Goal: Transaction & Acquisition: Purchase product/service

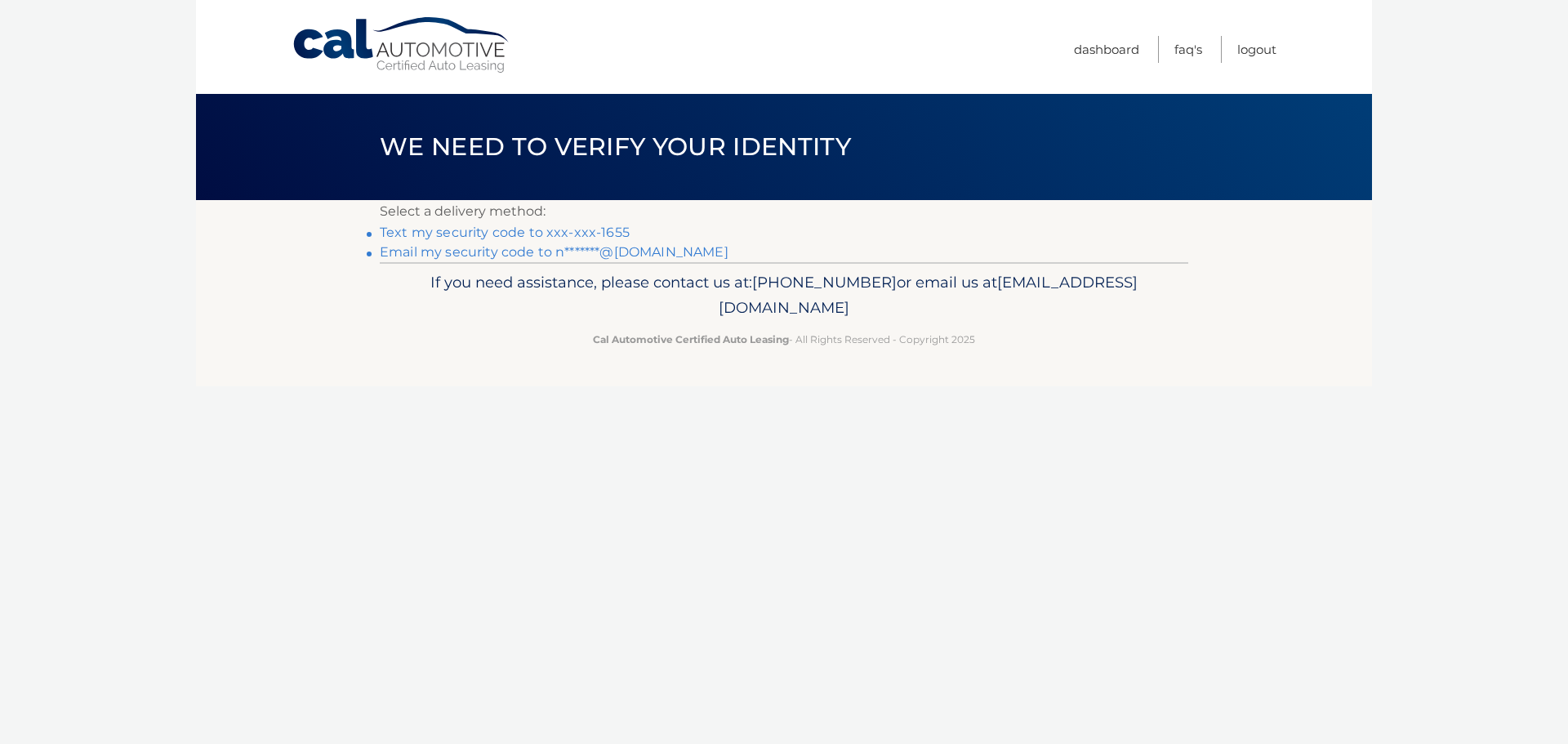
click at [540, 233] on link "Text my security code to xxx-xxx-1655" at bounding box center [504, 233] width 250 height 16
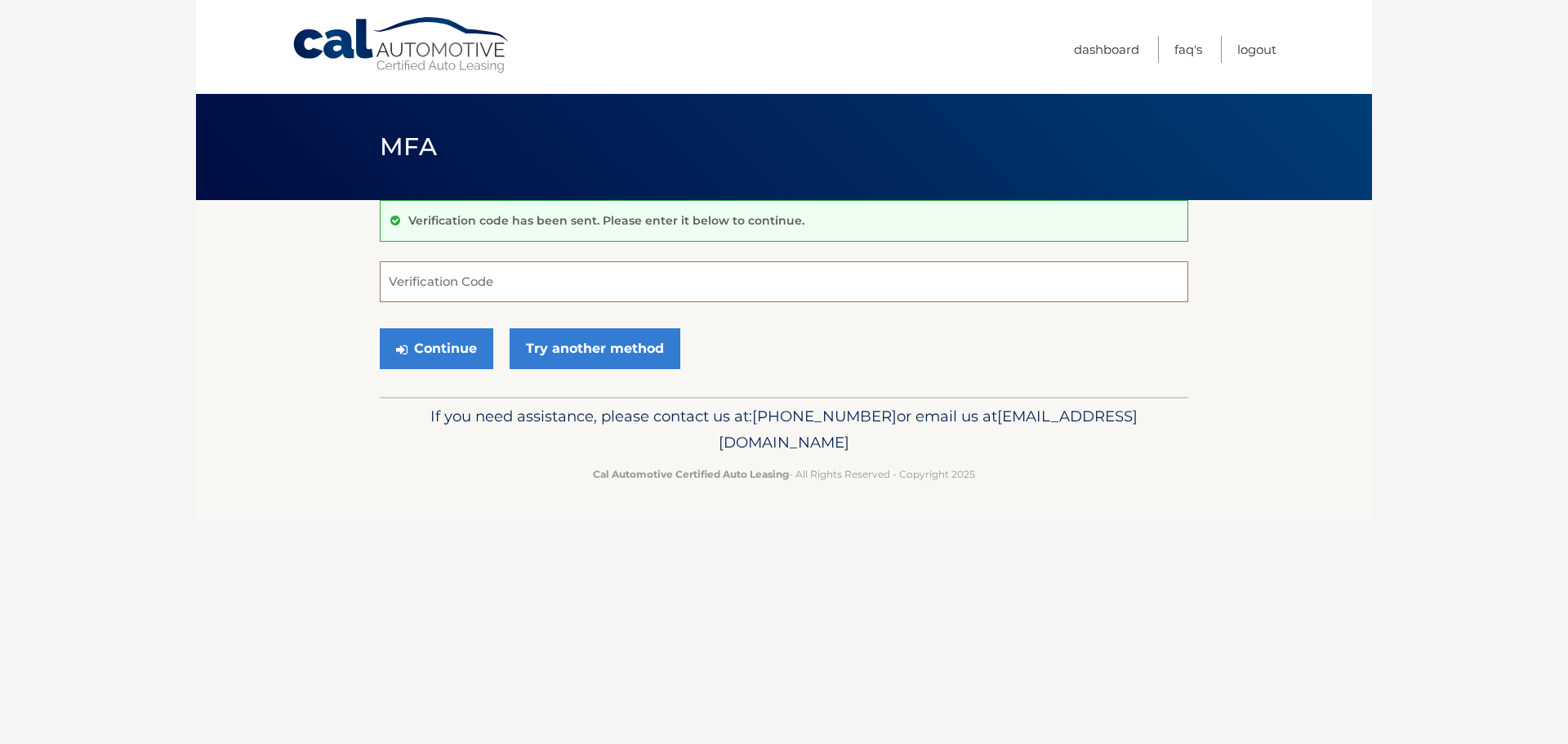
drag, startPoint x: 558, startPoint y: 276, endPoint x: 559, endPoint y: 267, distance: 9.1
click at [559, 276] on input "Verification Code" at bounding box center [783, 282] width 808 height 41
type input "8"
type input "825291"
click at [379, 329] on button "Continue" at bounding box center [436, 349] width 114 height 41
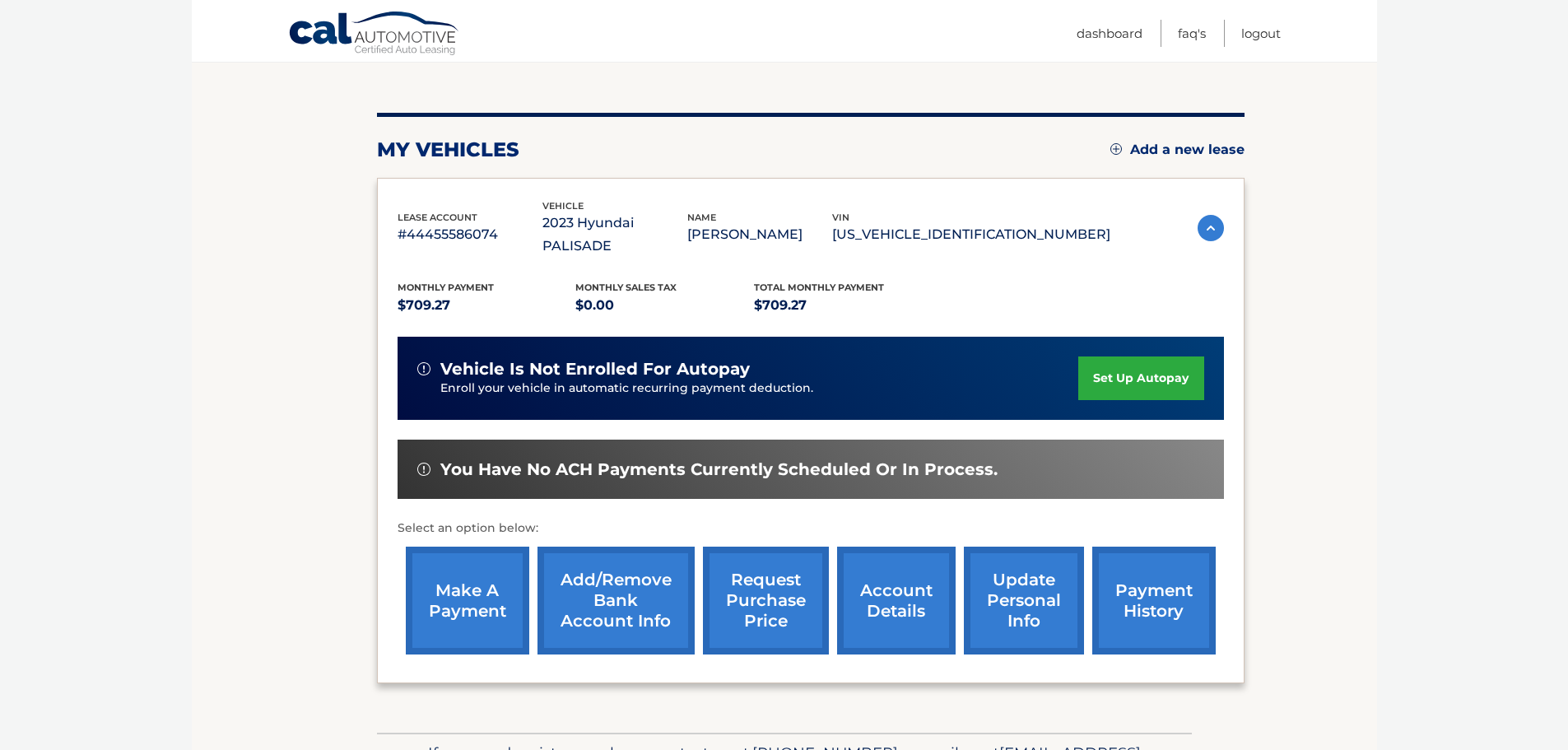
scroll to position [82, 0]
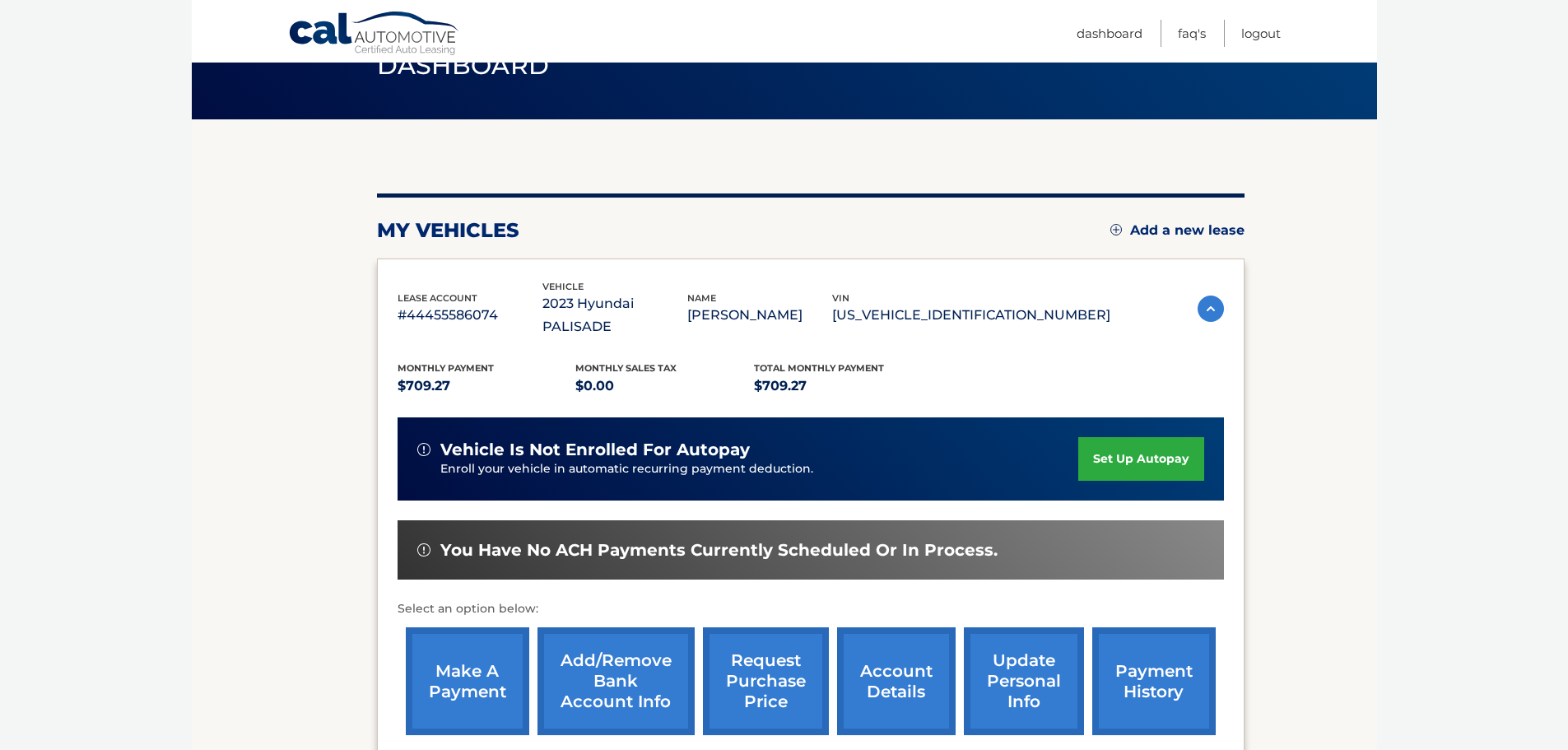
click at [1192, 667] on link "payment history" at bounding box center [1154, 681] width 123 height 108
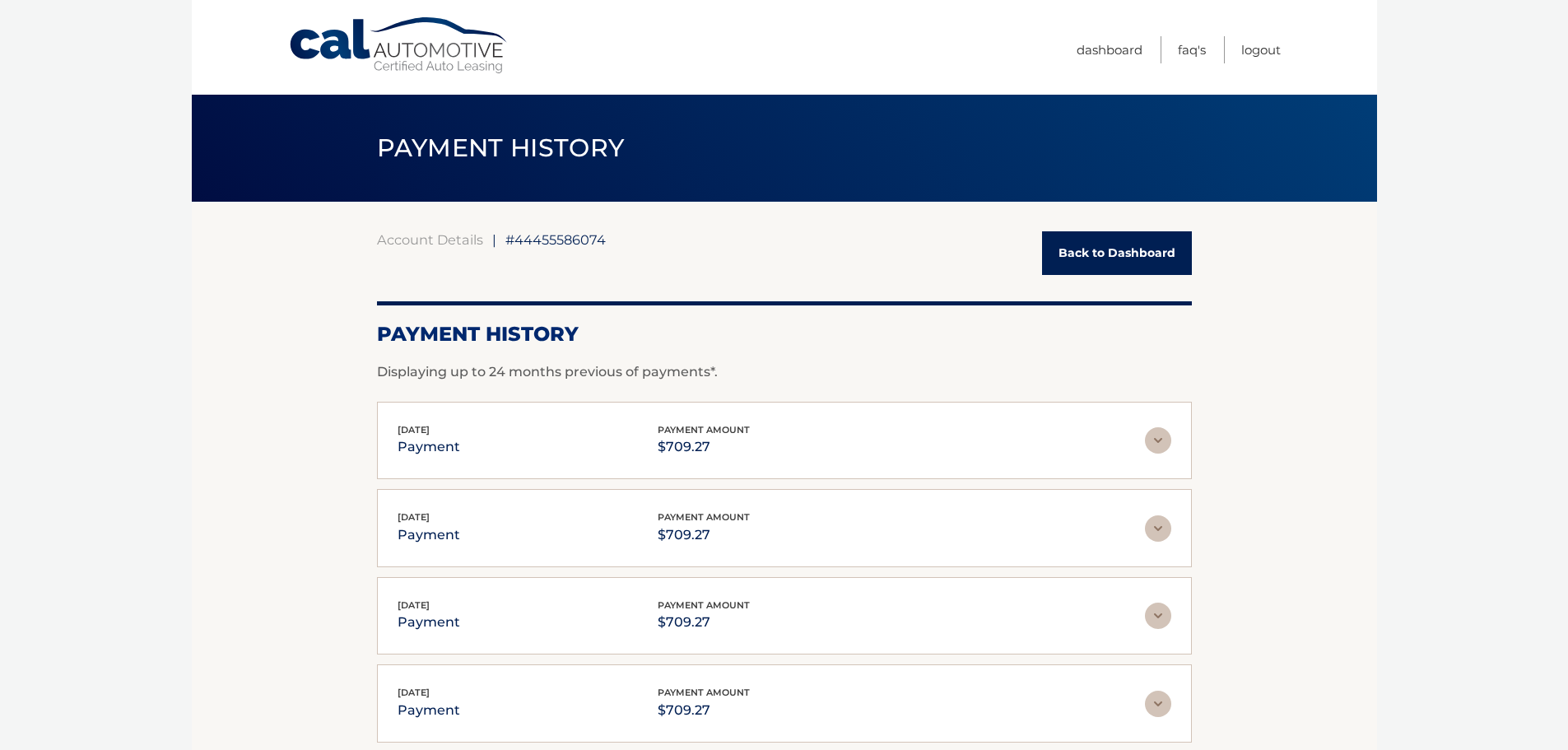
click at [1055, 251] on link "Back to Dashboard" at bounding box center [1117, 254] width 150 height 44
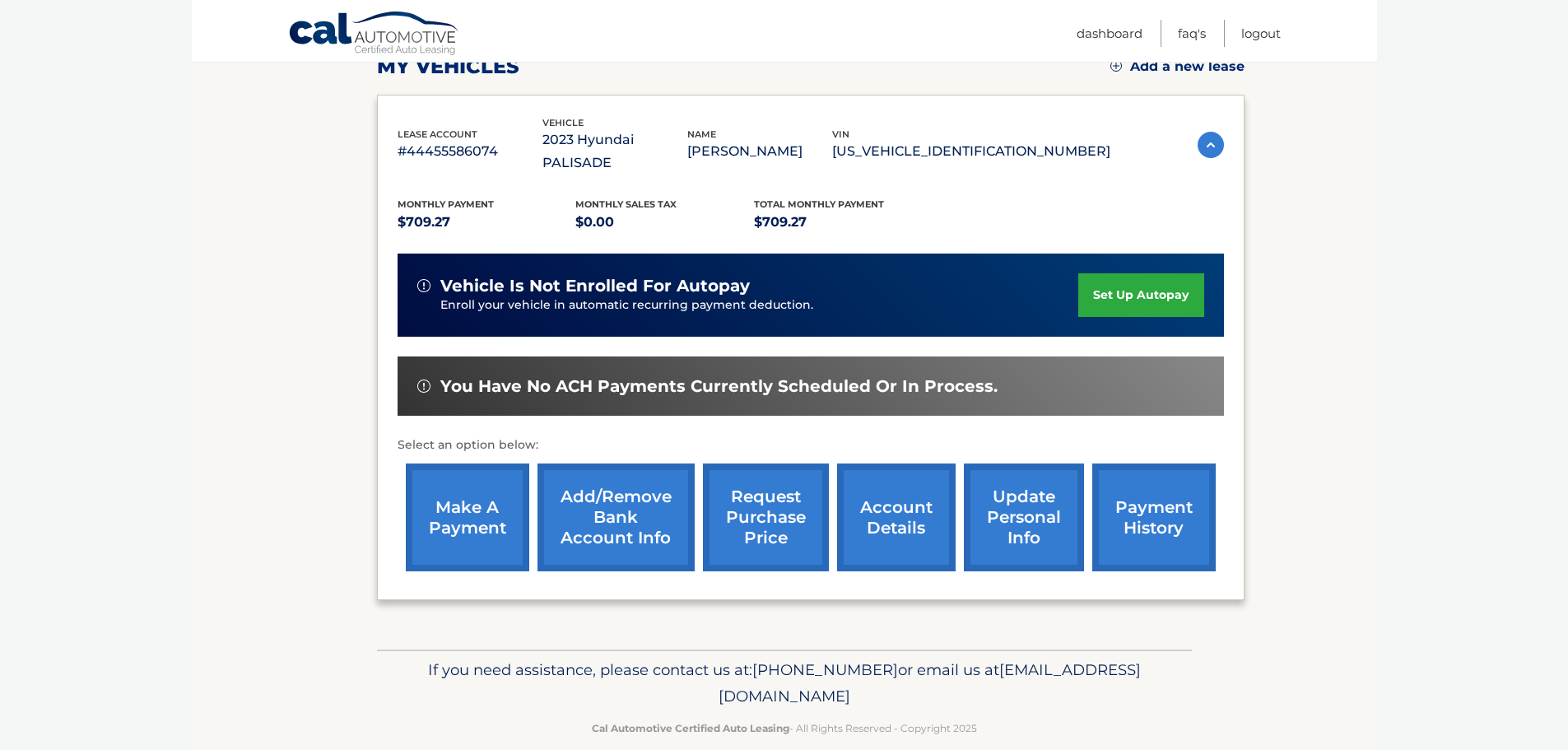
scroll to position [248, 0]
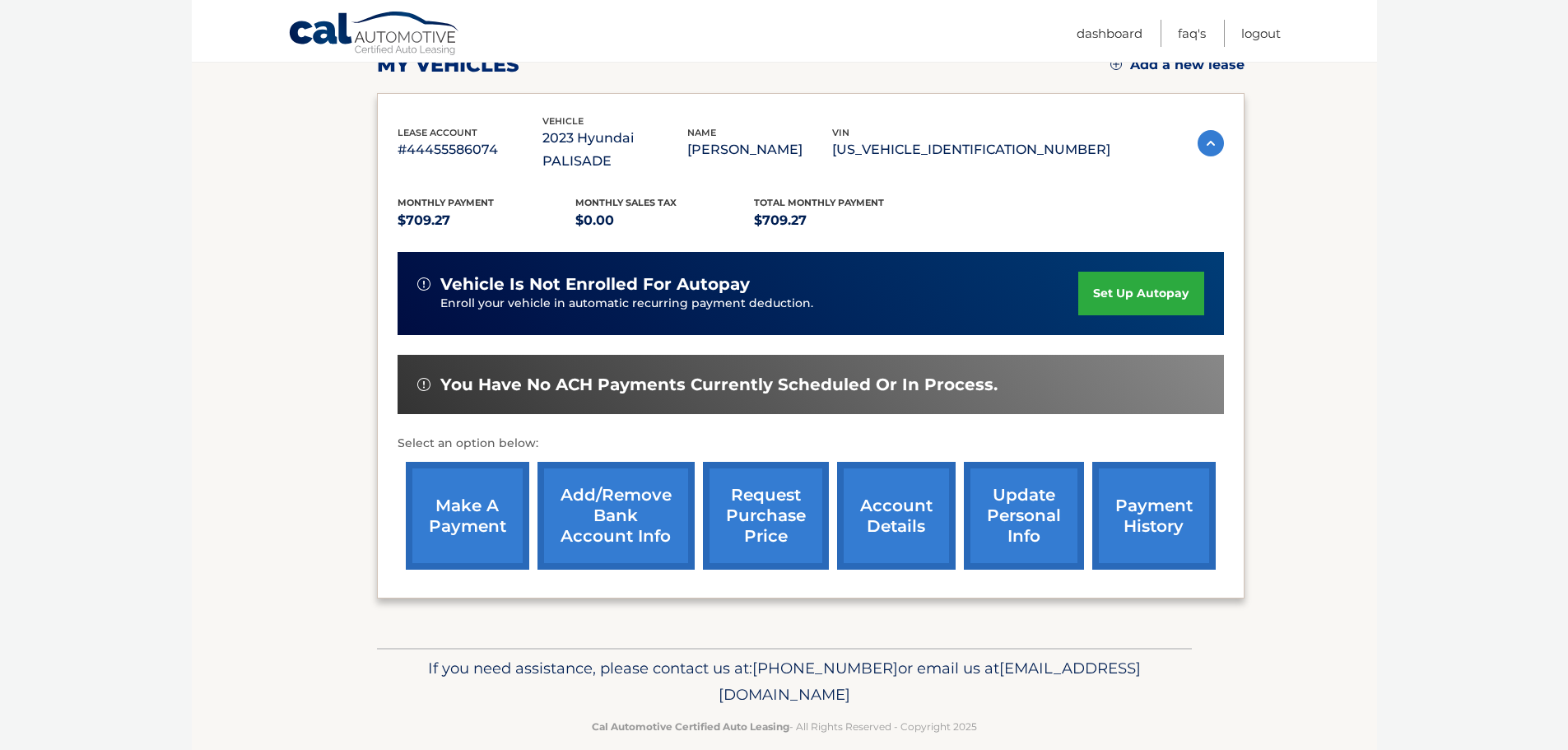
click at [452, 498] on link "make a payment" at bounding box center [468, 516] width 123 height 108
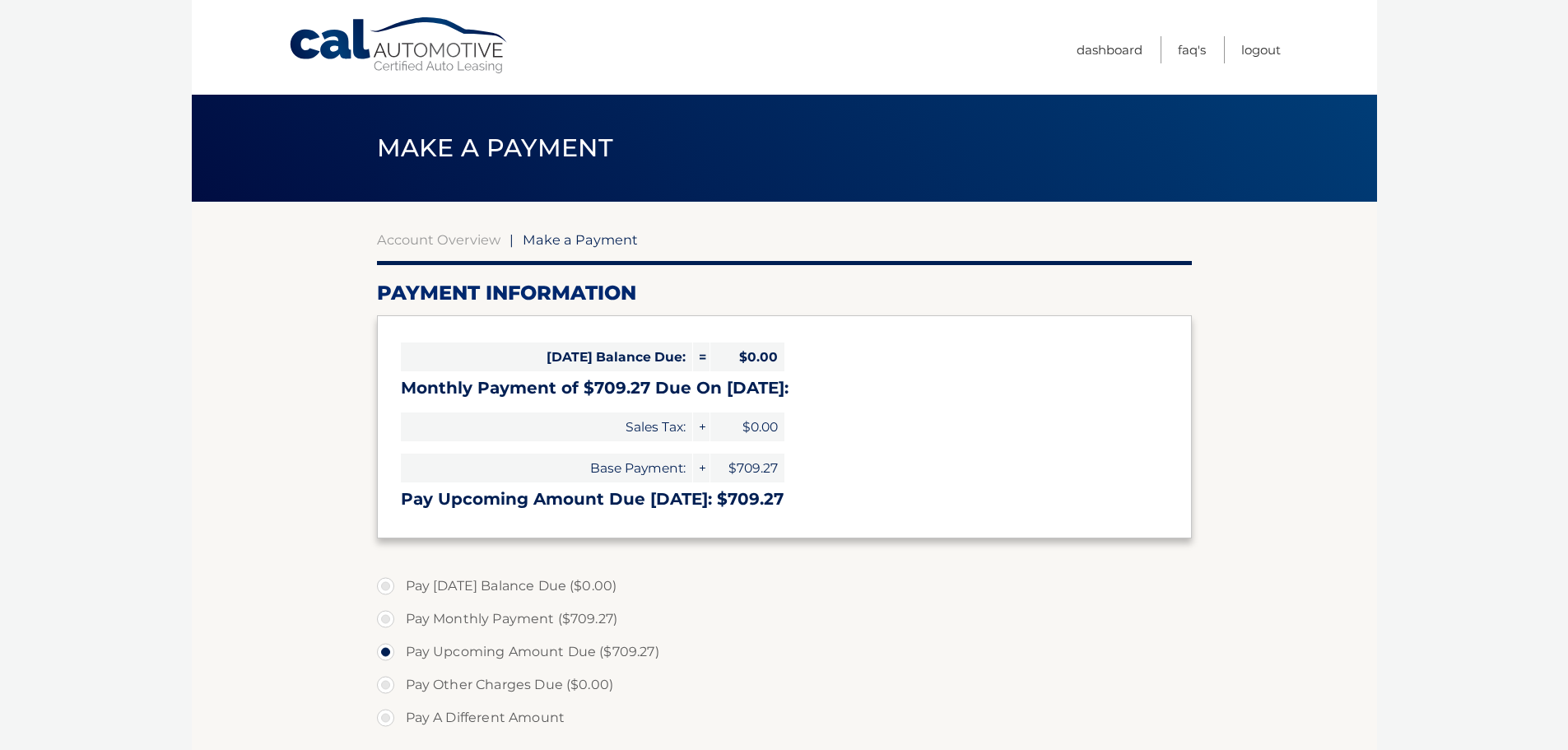
select select "YjE1ZTVmYzQtNTdhNi00Yjk2LWJiM2YtNDA3OTExYjFiZWJj"
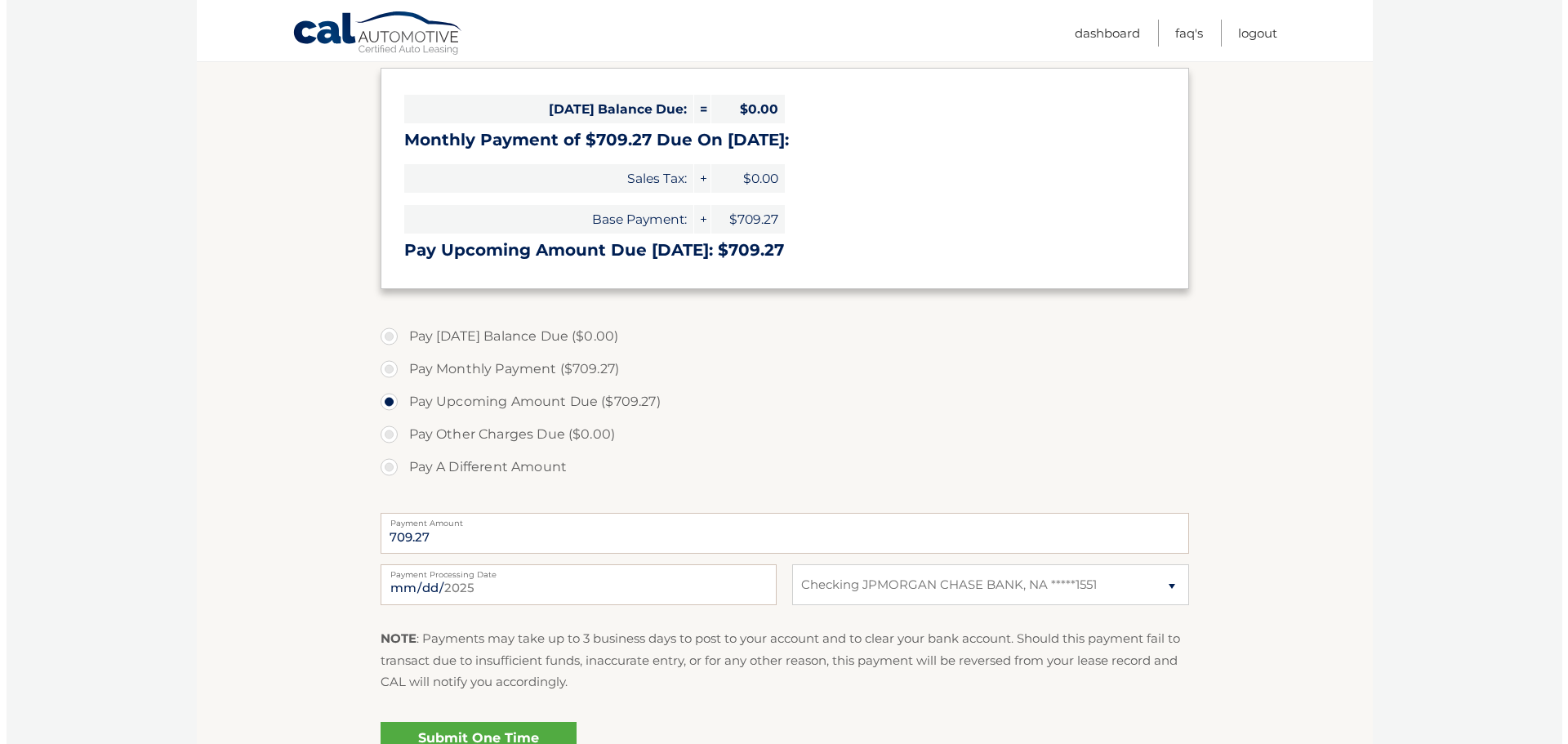
scroll to position [408, 0]
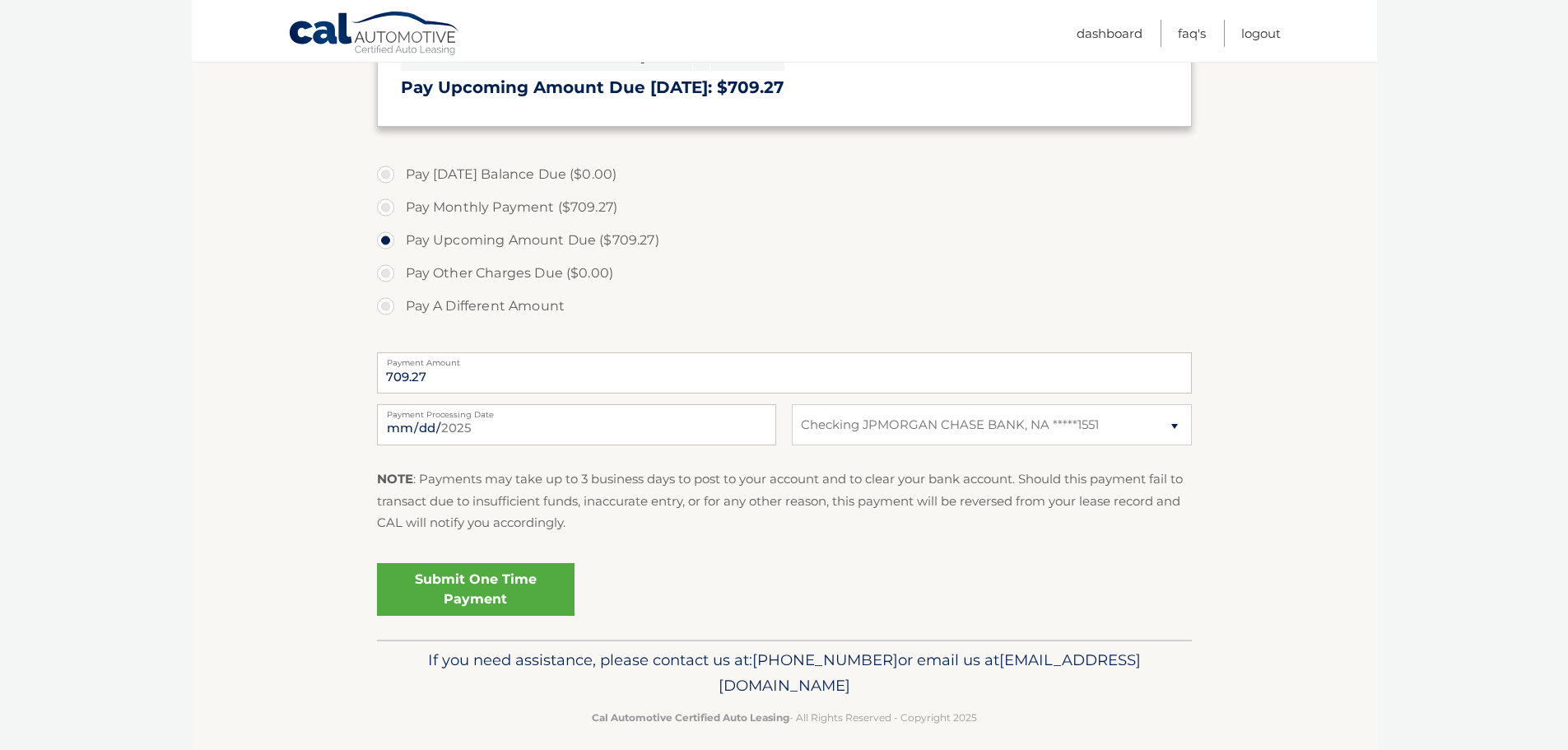
click at [489, 592] on link "Submit One Time Payment" at bounding box center [476, 590] width 197 height 53
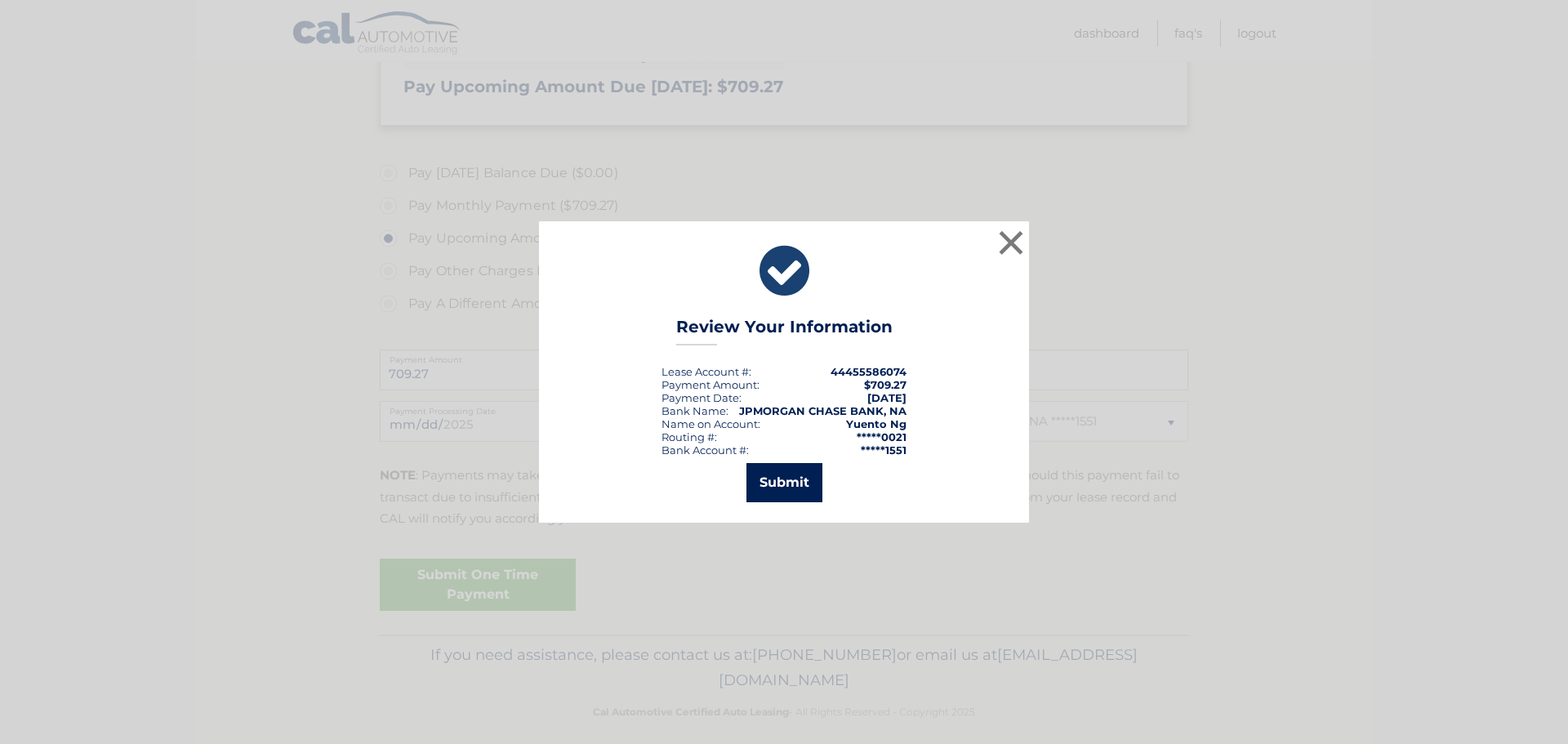
click at [746, 497] on button "Submit" at bounding box center [784, 483] width 76 height 39
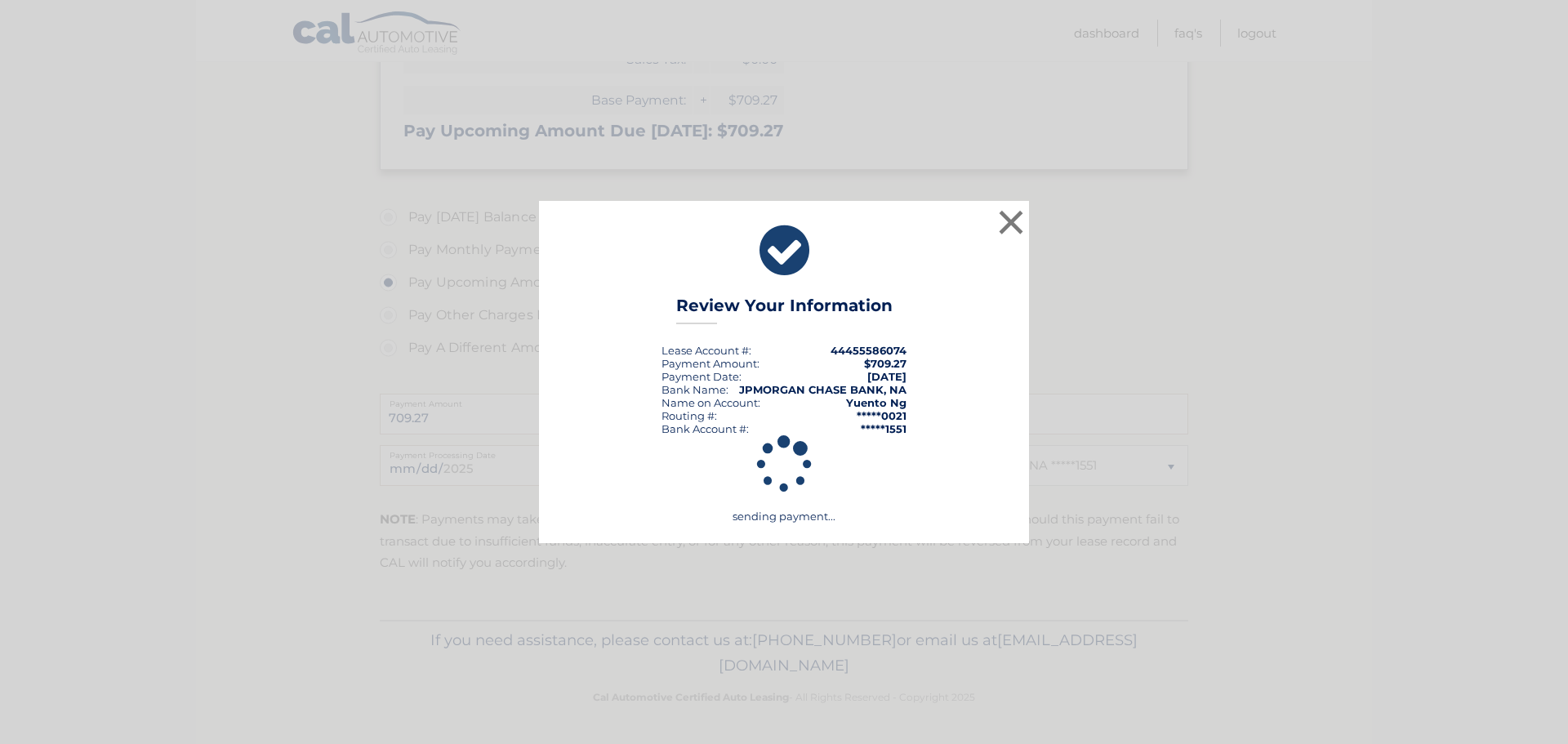
scroll to position [365, 0]
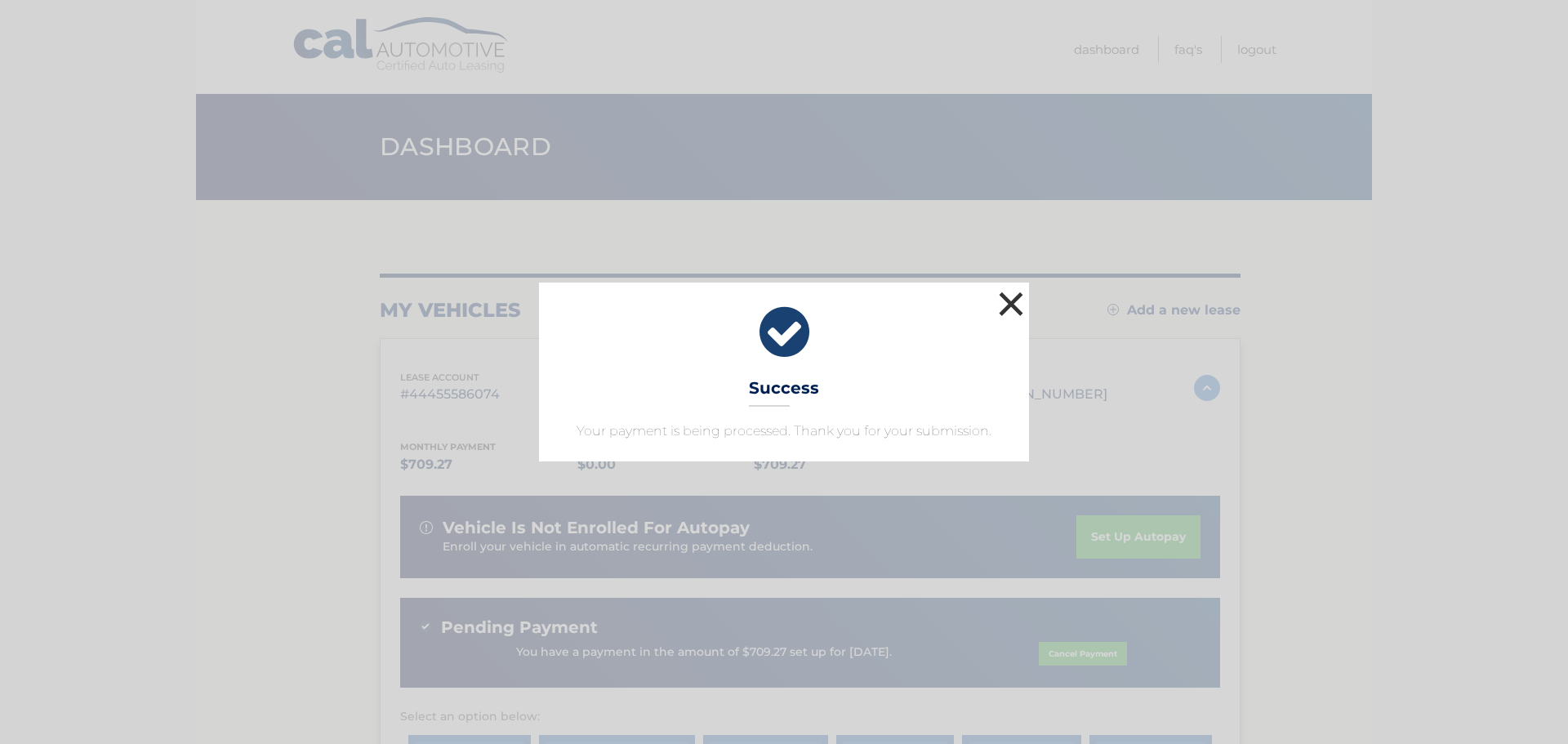
click at [1009, 301] on button "×" at bounding box center [1010, 303] width 32 height 32
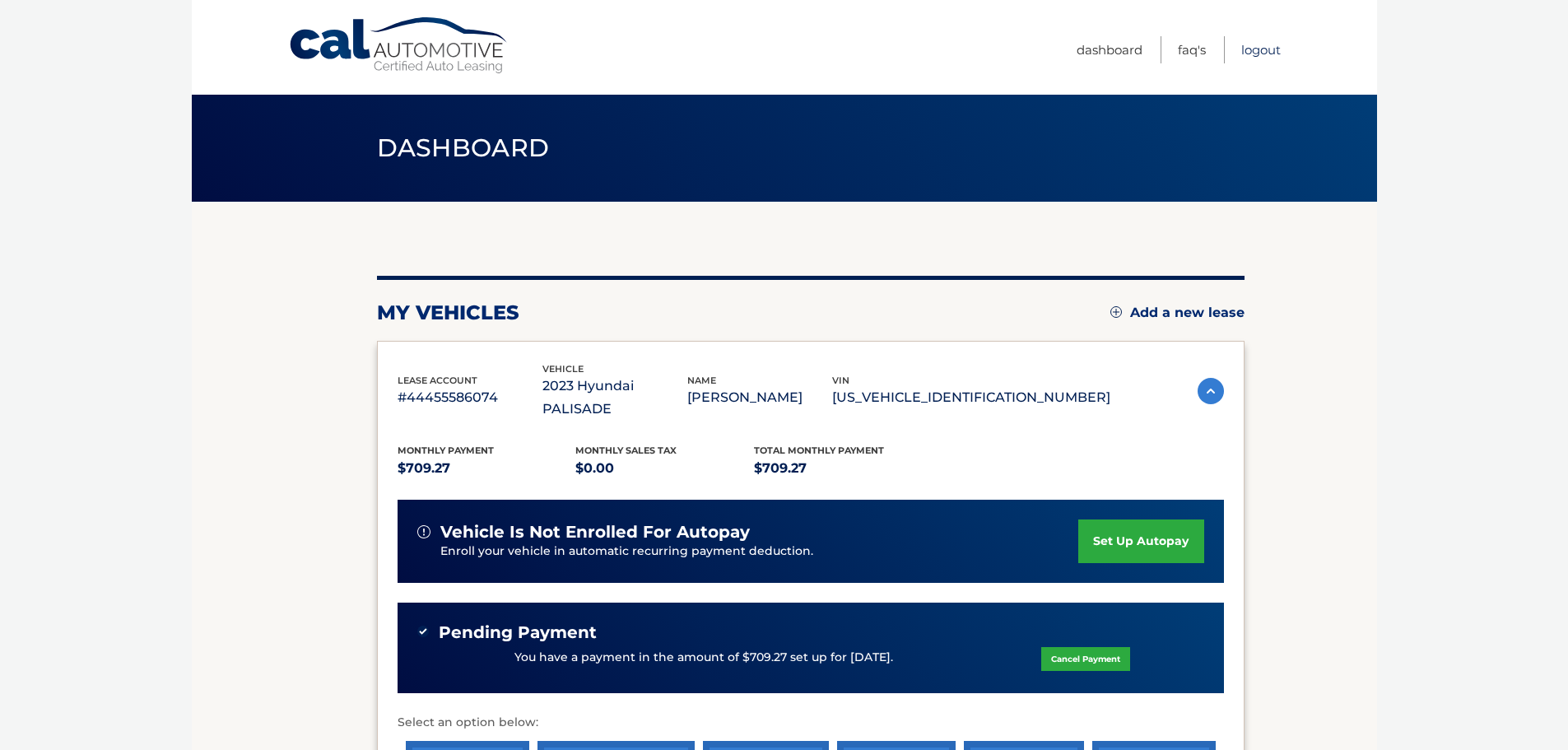
click at [1270, 50] on link "Logout" at bounding box center [1261, 49] width 40 height 27
